Goal: Check status: Check status

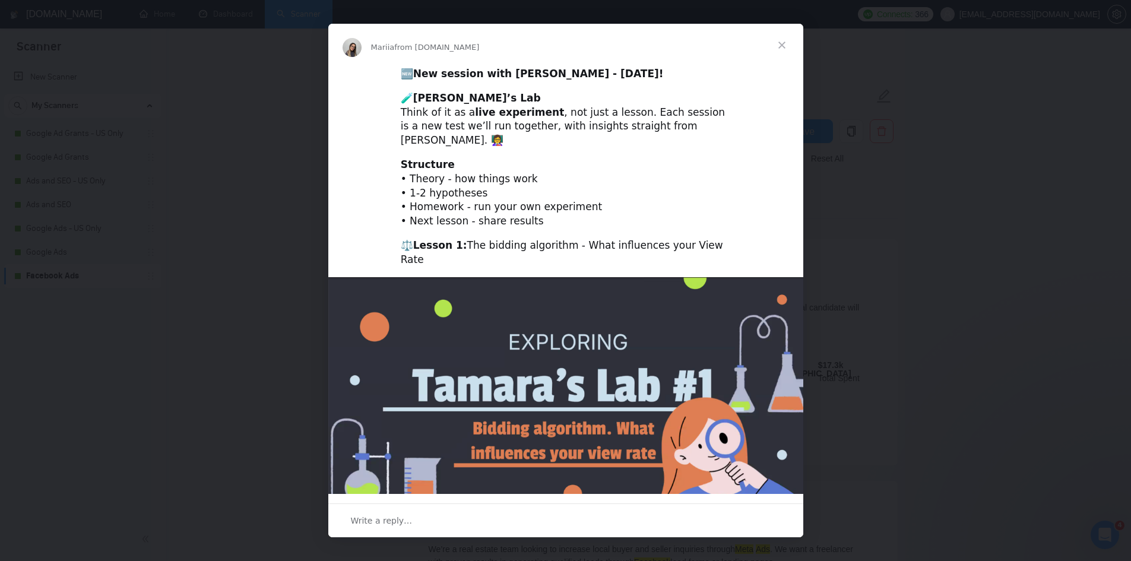
click at [239, 321] on div "Intercom messenger" at bounding box center [565, 280] width 1131 height 561
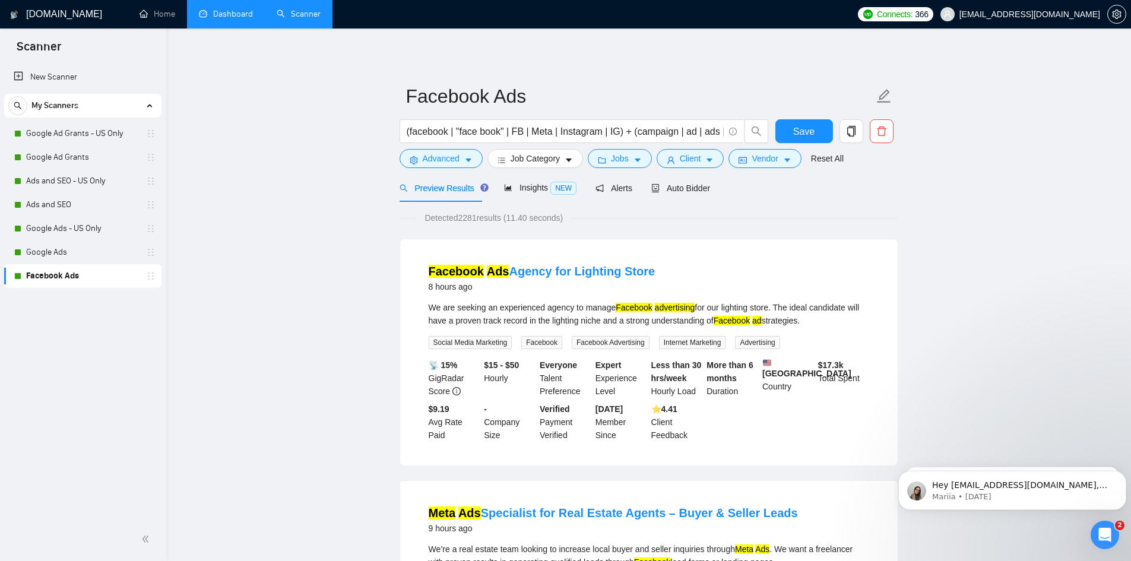
click at [228, 9] on link "Dashboard" at bounding box center [226, 14] width 54 height 10
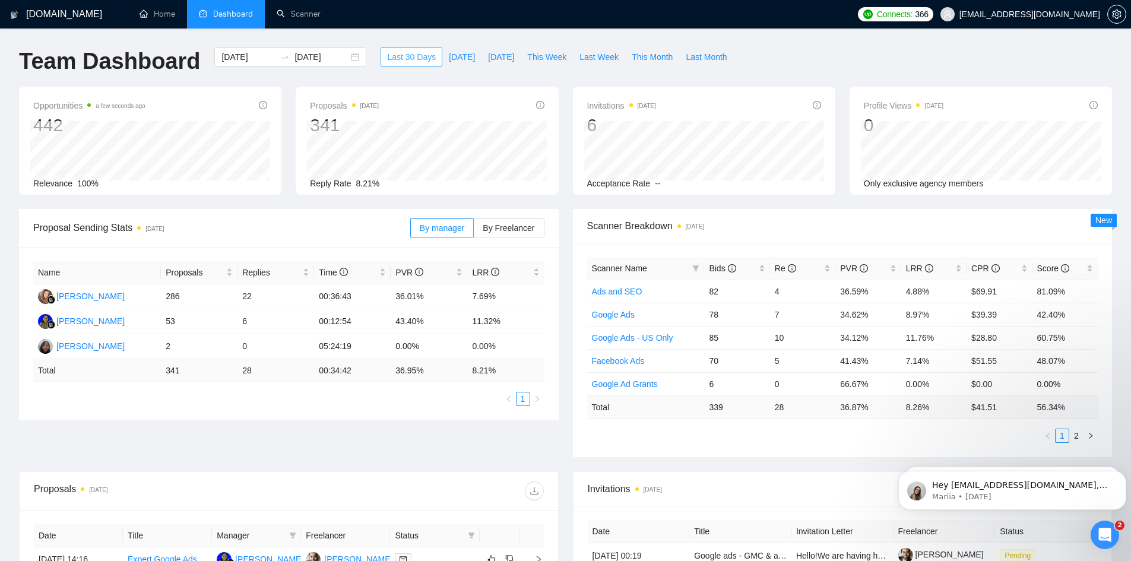
click at [387, 61] on span "Last 30 Days" at bounding box center [411, 56] width 49 height 13
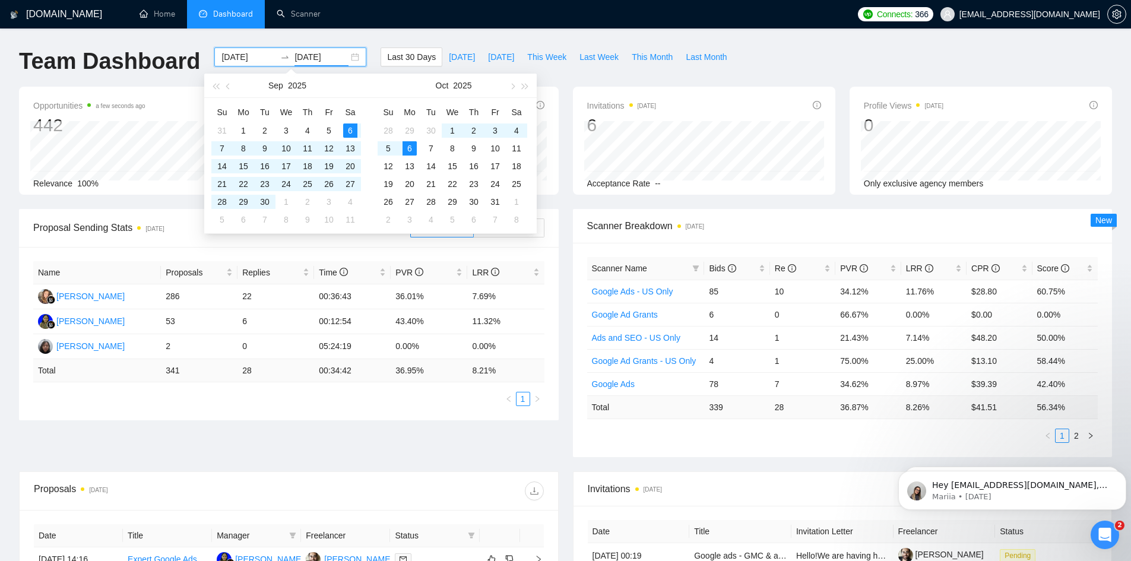
click at [329, 54] on input "[DATE]" at bounding box center [321, 56] width 54 height 13
click at [227, 94] on button "button" at bounding box center [228, 86] width 13 height 24
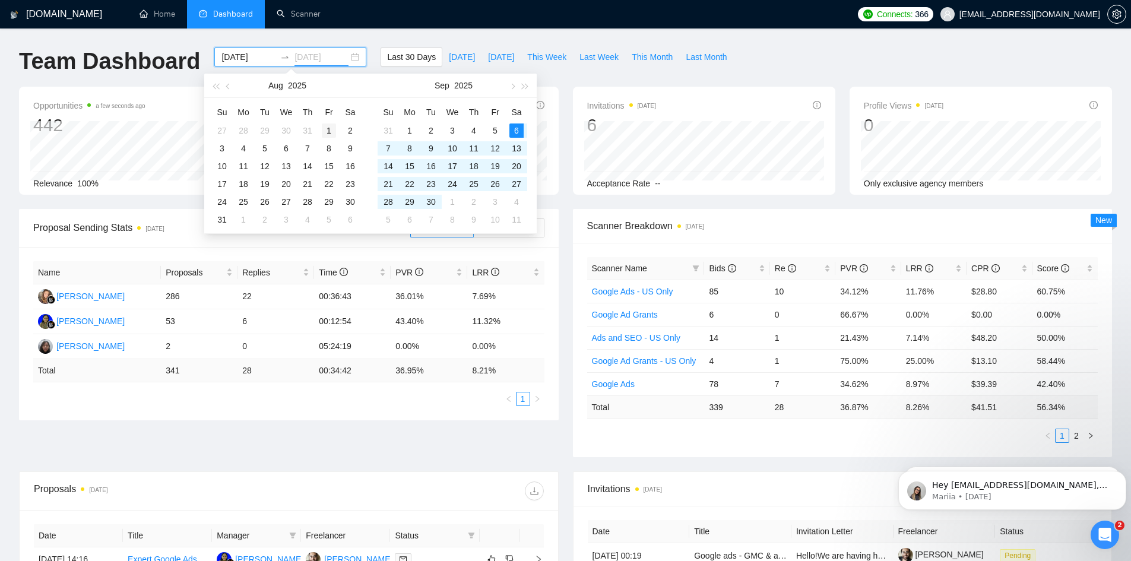
type input "[DATE]"
click at [331, 130] on div "1" at bounding box center [329, 130] width 14 height 14
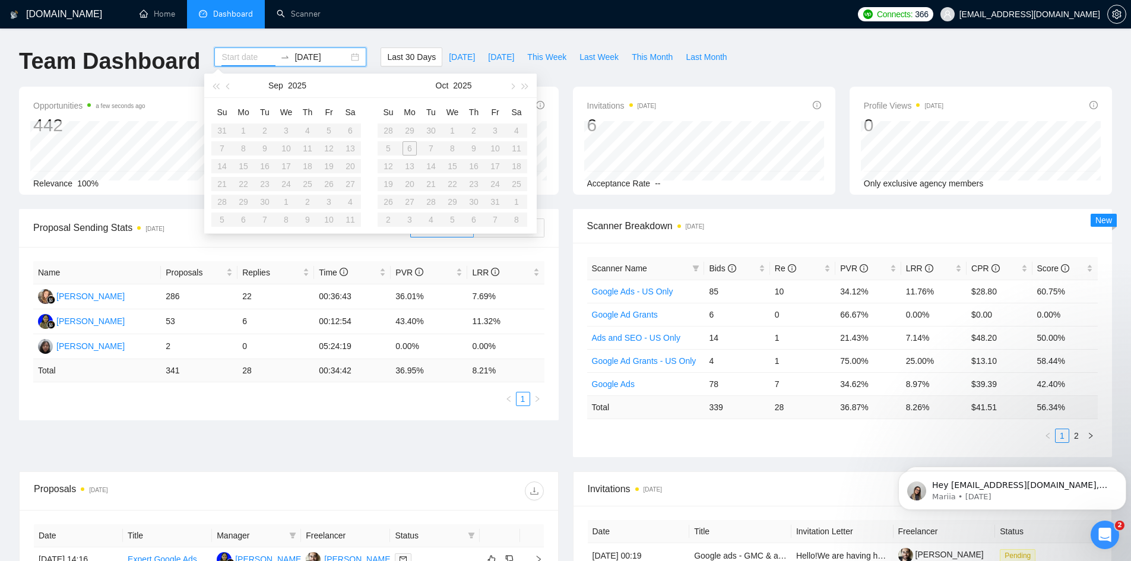
click at [466, 191] on table "Su Mo Tu We Th Fr Sa 28 29 30 1 2 3 4 5 6 7 8 9 10 11 12 13 14 15 16 17 18 19 2…" at bounding box center [452, 166] width 150 height 126
click at [239, 59] on input at bounding box center [248, 56] width 54 height 13
click at [315, 55] on input "[DATE]" at bounding box center [321, 56] width 54 height 13
click at [515, 92] on button "button" at bounding box center [511, 86] width 13 height 24
type input "[DATE]"
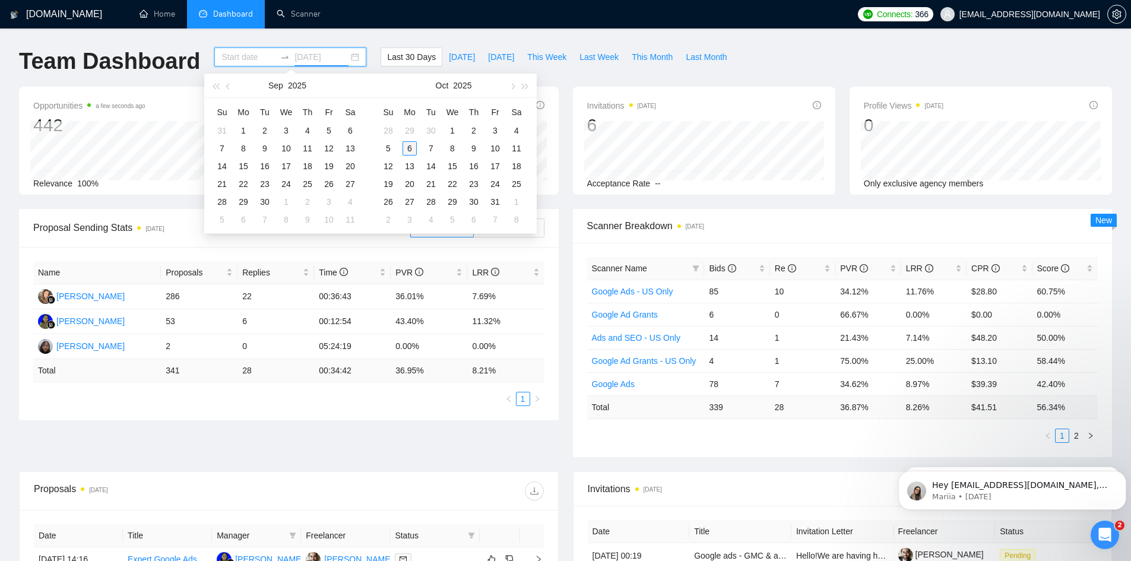
click at [411, 147] on div "6" at bounding box center [409, 148] width 14 height 14
click at [230, 87] on span "button" at bounding box center [229, 86] width 6 height 6
click at [322, 129] on div "1" at bounding box center [329, 130] width 14 height 14
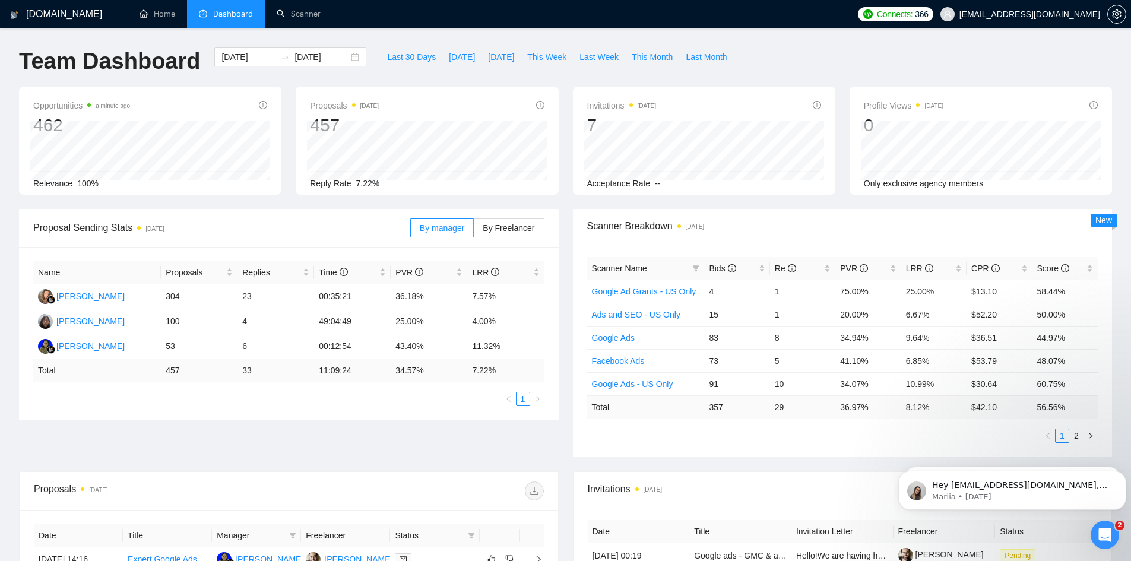
click at [0, 328] on div "[DOMAIN_NAME] Home Dashboard Scanner Connects: 366 [EMAIL_ADDRESS][DOMAIN_NAME]…" at bounding box center [565, 470] width 1131 height 941
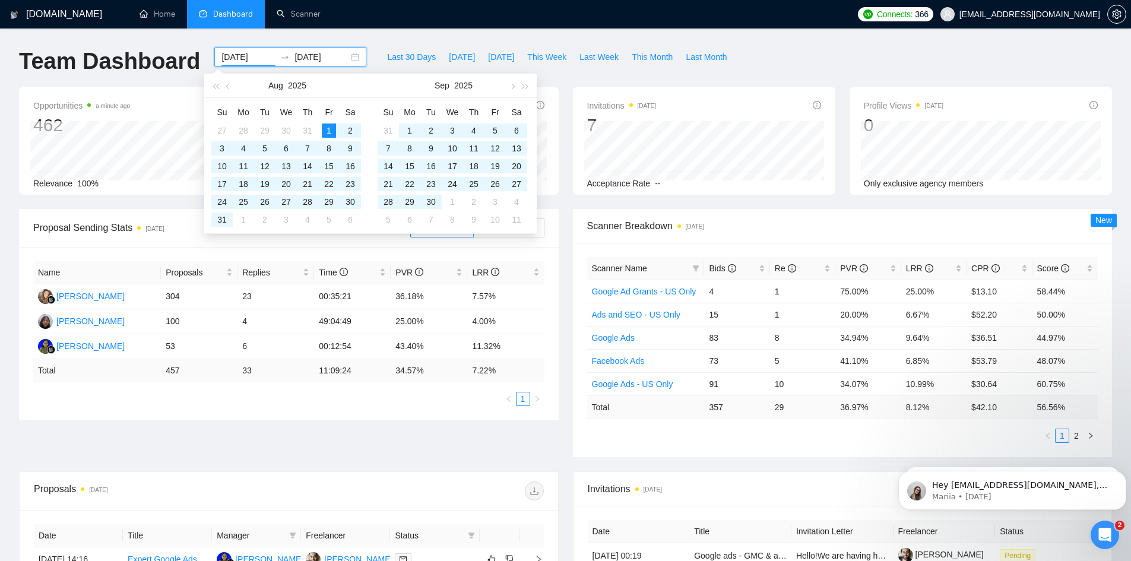
click at [231, 59] on input "[DATE]" at bounding box center [248, 56] width 54 height 13
click at [228, 88] on span "button" at bounding box center [229, 86] width 6 height 6
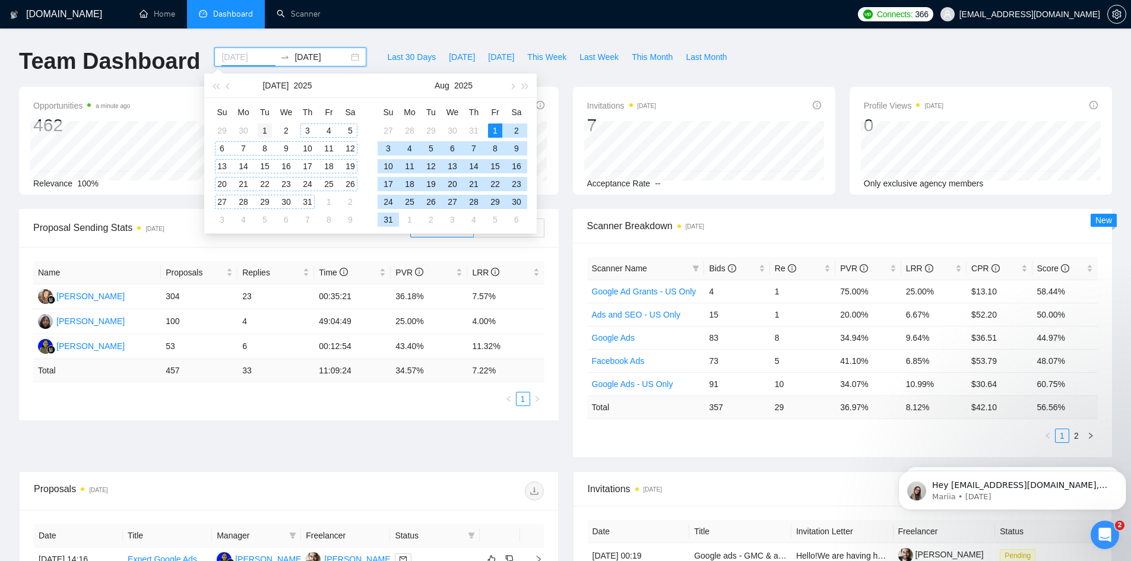
type input "[DATE]"
click at [261, 128] on div "1" at bounding box center [265, 130] width 14 height 14
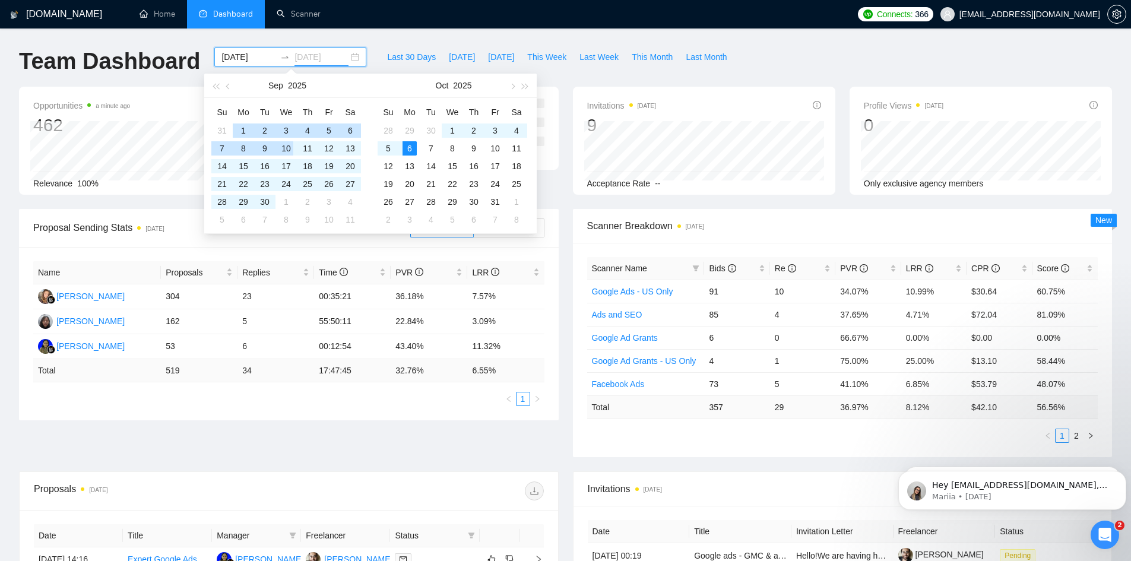
type input "[DATE]"
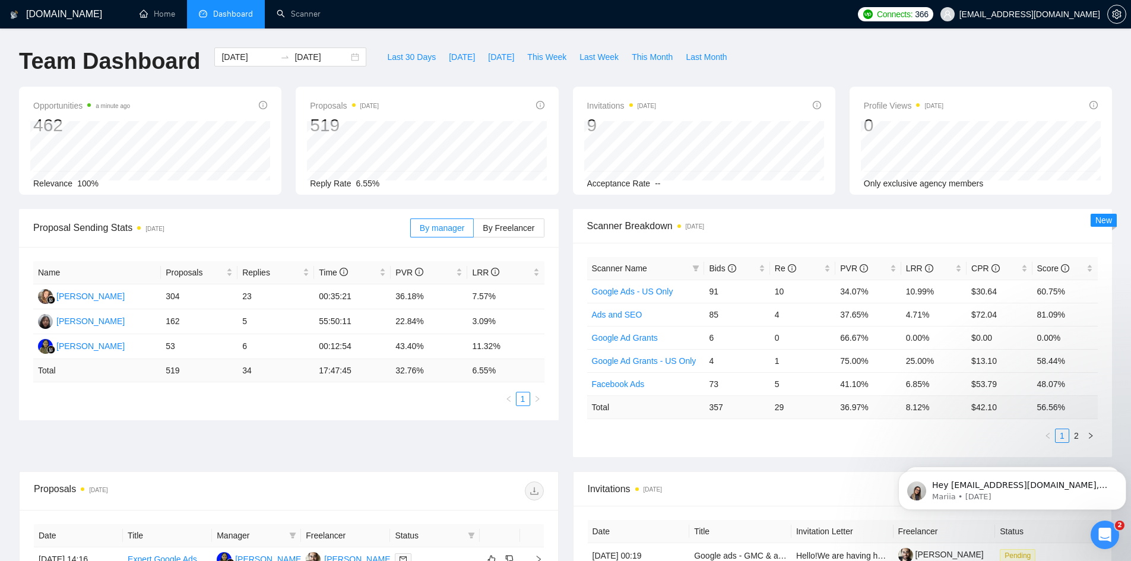
click at [0, 266] on div "[DOMAIN_NAME] Home Dashboard Scanner Connects: 366 [EMAIL_ADDRESS][DOMAIN_NAME]…" at bounding box center [565, 470] width 1131 height 941
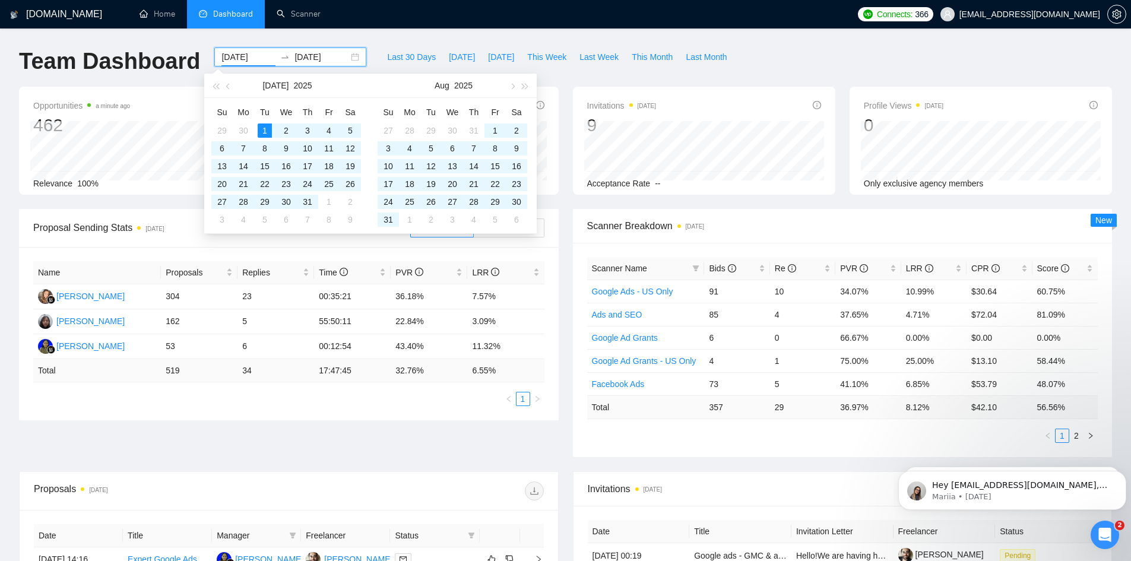
click at [234, 56] on input "[DATE]" at bounding box center [248, 56] width 54 height 13
click at [229, 82] on button "button" at bounding box center [228, 86] width 13 height 24
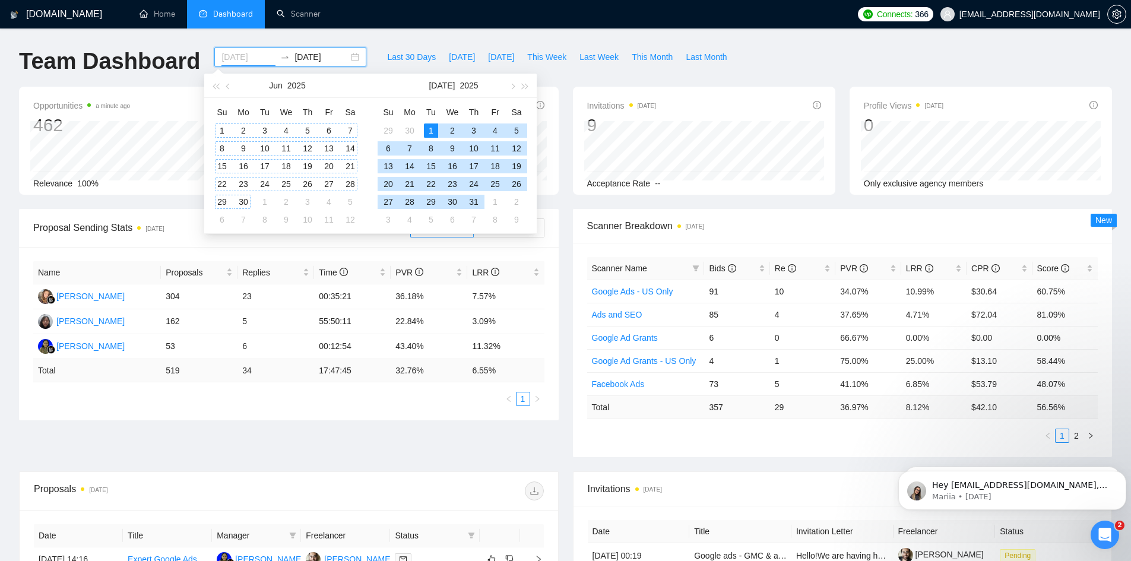
click at [227, 131] on div "1" at bounding box center [222, 130] width 14 height 14
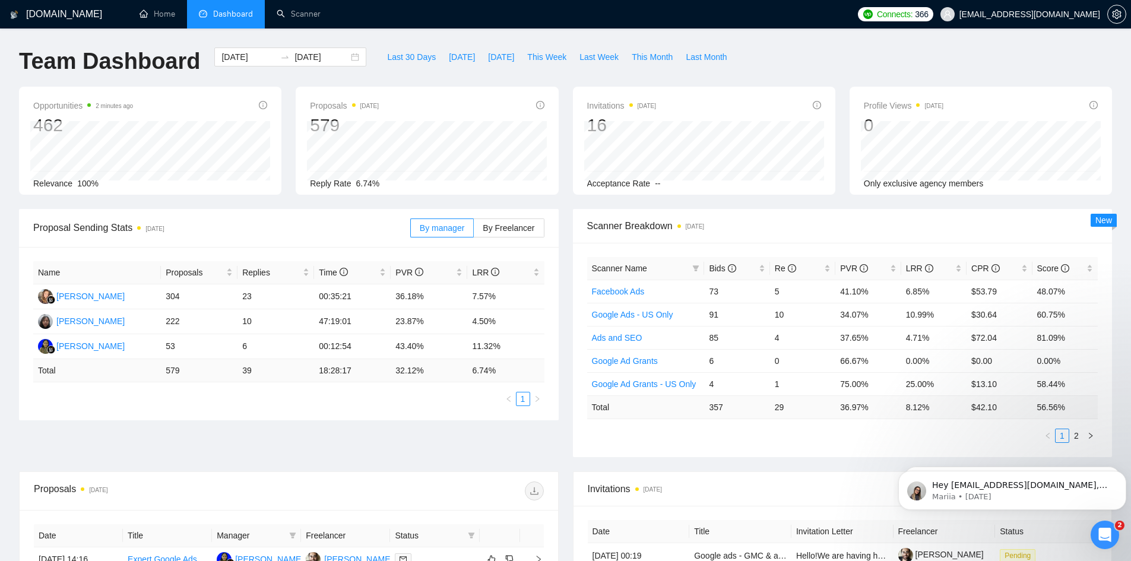
click at [0, 239] on div "[DOMAIN_NAME] Home Dashboard Scanner Connects: 366 [EMAIL_ADDRESS][DOMAIN_NAME]…" at bounding box center [565, 470] width 1131 height 941
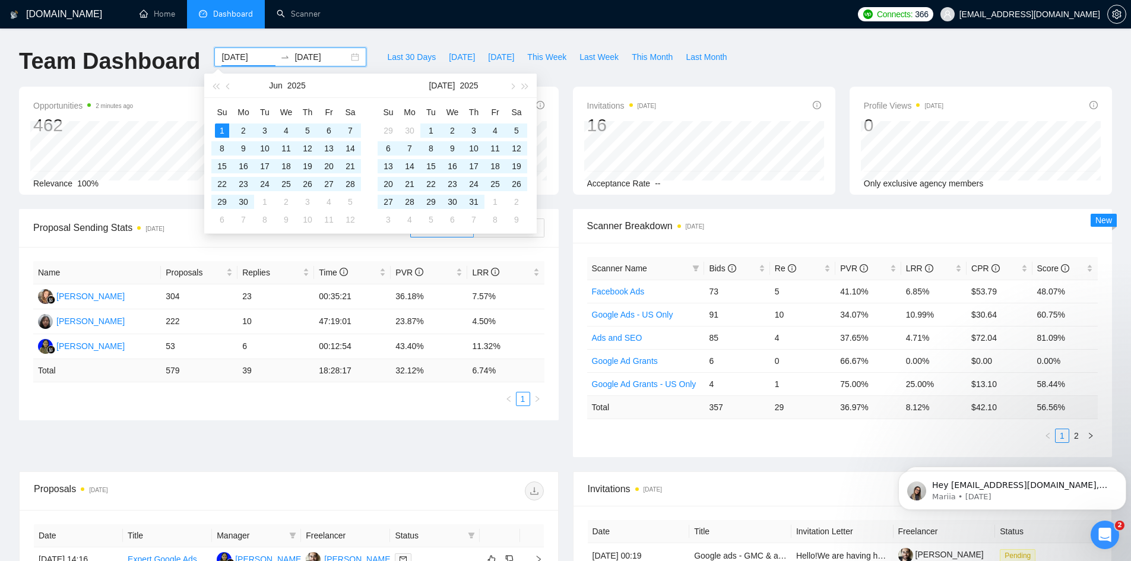
click at [242, 51] on input "[DATE]" at bounding box center [248, 56] width 54 height 13
click at [228, 80] on button "button" at bounding box center [228, 86] width 13 height 24
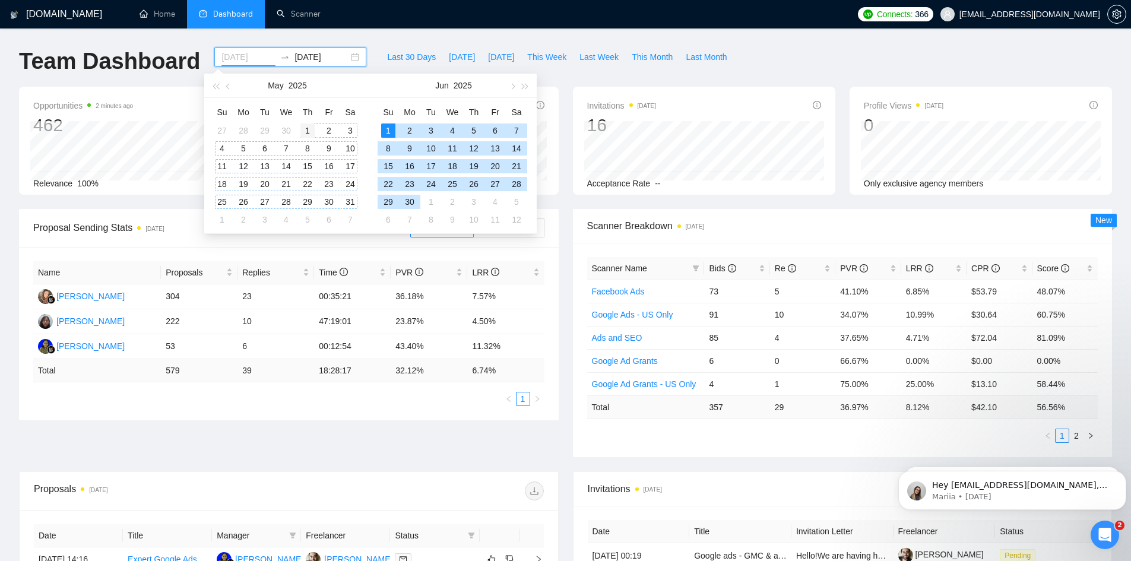
type input "[DATE]"
click at [313, 132] on div "1" at bounding box center [307, 130] width 14 height 14
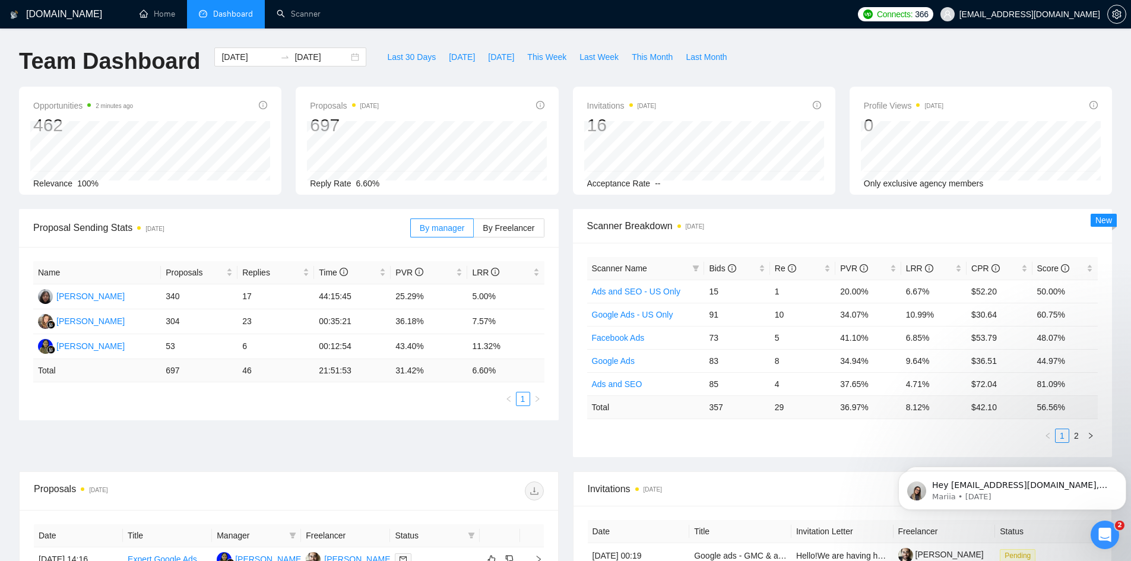
click at [0, 223] on div "[DOMAIN_NAME] Home Dashboard Scanner Connects: 366 [EMAIL_ADDRESS][DOMAIN_NAME]…" at bounding box center [565, 470] width 1131 height 941
